Goal: Navigation & Orientation: Go to known website

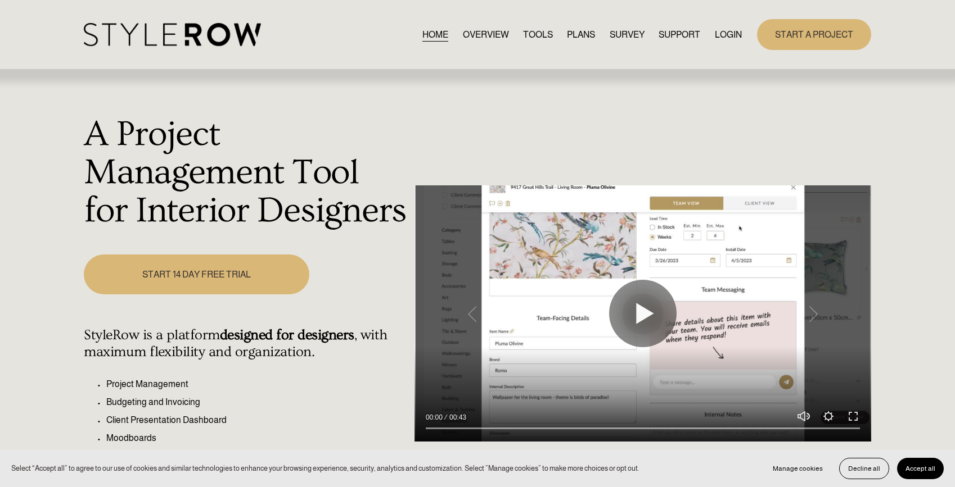
click at [722, 35] on link "LOGIN" at bounding box center [728, 34] width 27 height 15
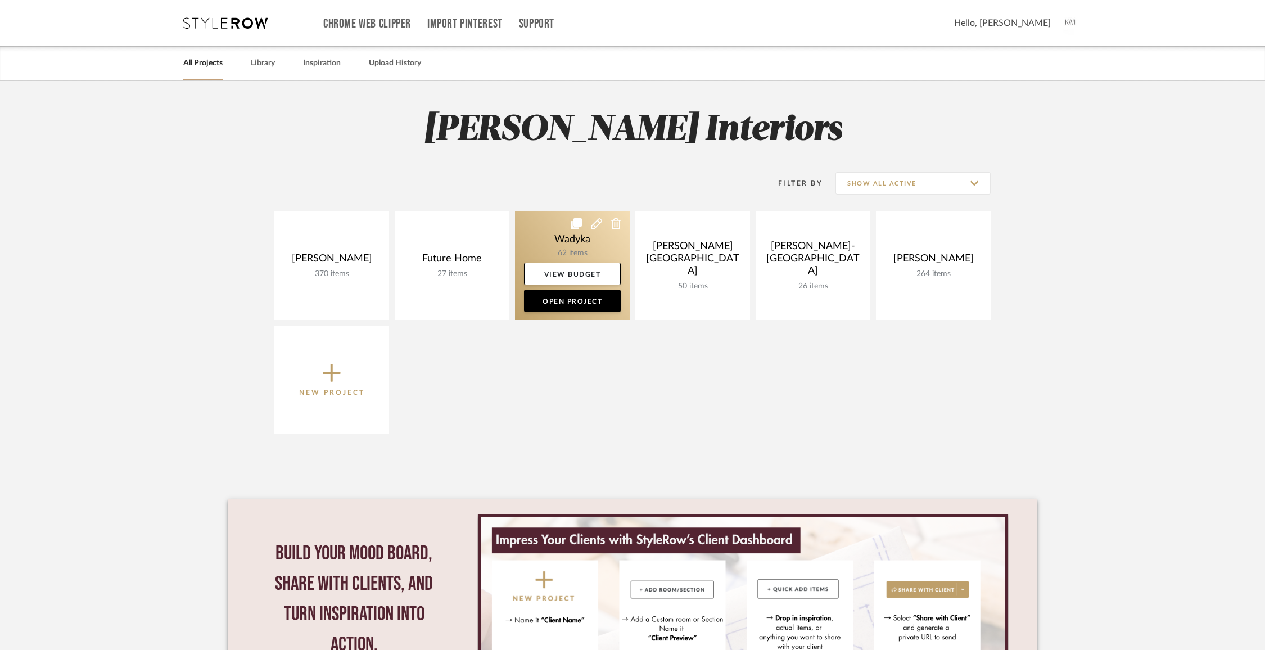
click at [571, 243] on link at bounding box center [572, 265] width 115 height 109
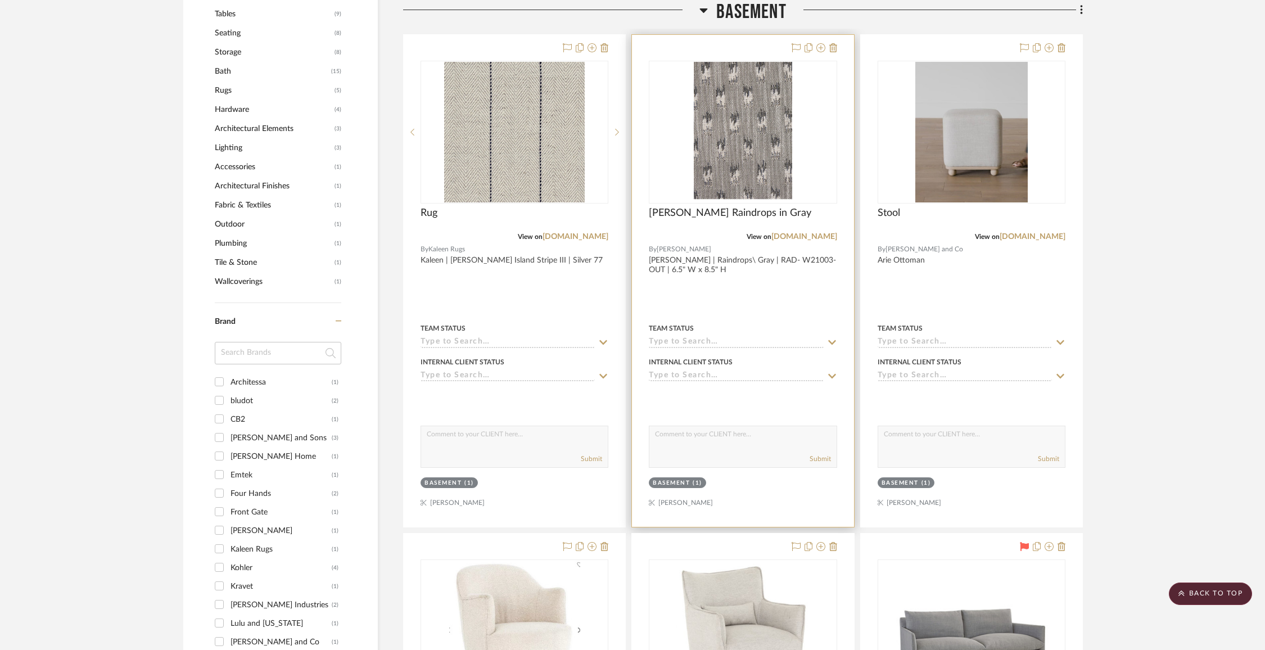
scroll to position [943, 0]
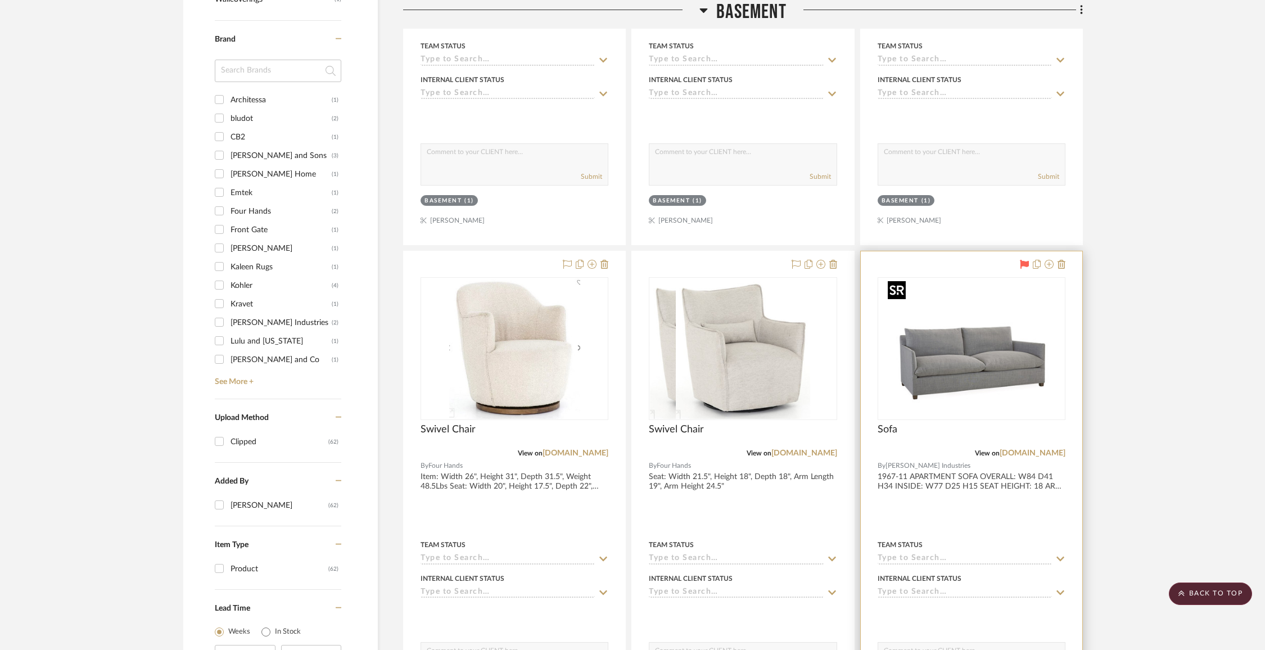
click at [1006, 369] on div at bounding box center [972, 348] width 188 height 143
click at [1014, 449] on link "leeindustries.com" at bounding box center [1033, 453] width 66 height 8
